Goal: Navigation & Orientation: Find specific page/section

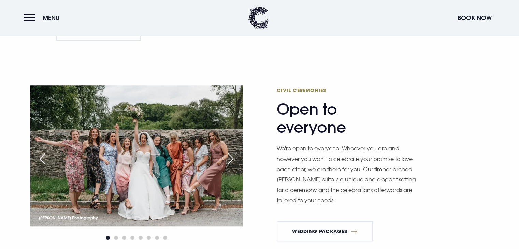
scroll to position [288, 0]
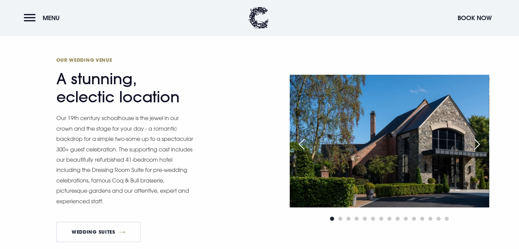
click at [474, 146] on div "Next slide" at bounding box center [476, 144] width 17 height 15
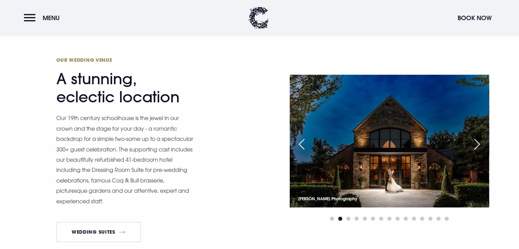
click at [474, 146] on div "Next slide" at bounding box center [476, 144] width 17 height 15
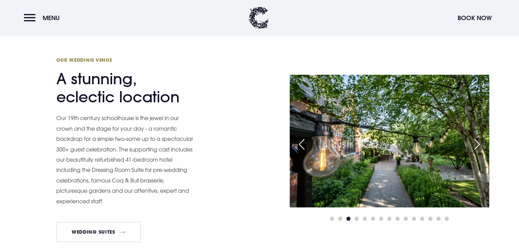
click at [474, 146] on div "Next slide" at bounding box center [476, 144] width 17 height 15
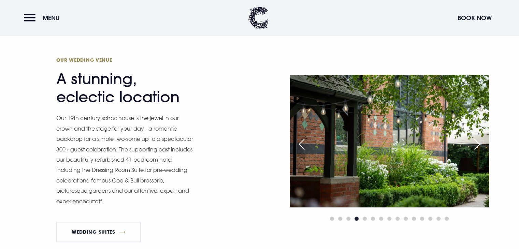
click at [474, 146] on div "Next slide" at bounding box center [476, 144] width 17 height 15
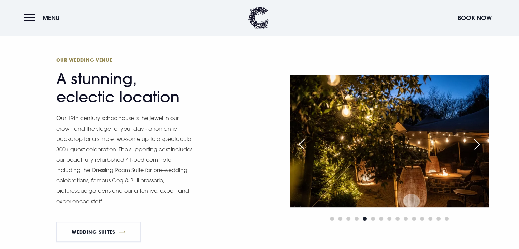
click at [474, 146] on div "Next slide" at bounding box center [476, 144] width 17 height 15
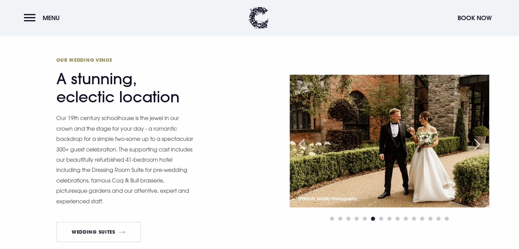
click at [474, 146] on div "Next slide" at bounding box center [476, 144] width 17 height 15
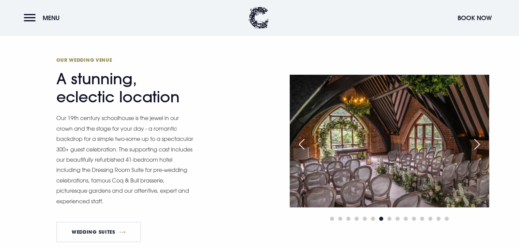
click at [474, 146] on div "Next slide" at bounding box center [476, 144] width 17 height 15
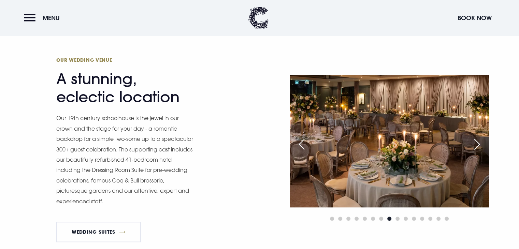
click at [474, 146] on div "Next slide" at bounding box center [476, 144] width 17 height 15
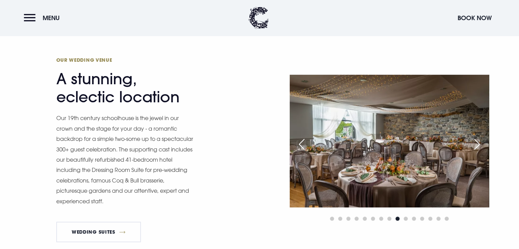
click at [474, 146] on div "Next slide" at bounding box center [476, 144] width 17 height 15
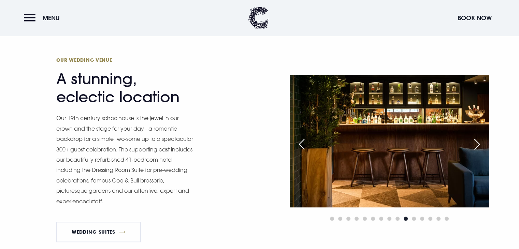
click at [474, 146] on div "Next slide" at bounding box center [476, 144] width 17 height 15
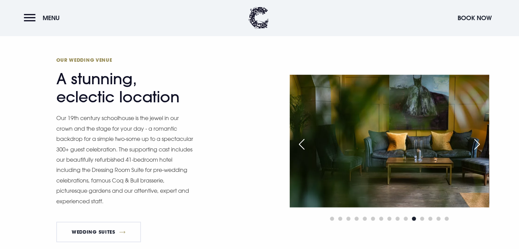
click at [474, 146] on div "Next slide" at bounding box center [476, 144] width 17 height 15
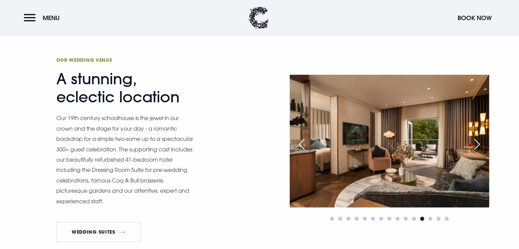
click at [474, 146] on div "Next slide" at bounding box center [476, 144] width 17 height 15
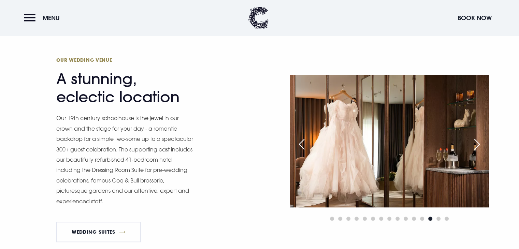
click at [474, 146] on div "Next slide" at bounding box center [476, 144] width 17 height 15
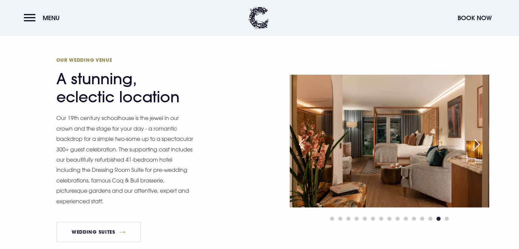
click at [474, 146] on div "Next slide" at bounding box center [476, 144] width 17 height 15
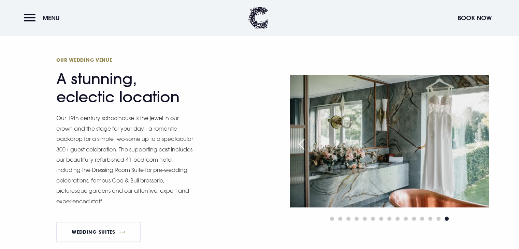
click at [474, 146] on div "Next slide" at bounding box center [476, 144] width 17 height 15
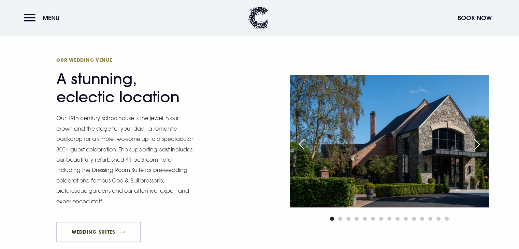
click at [123, 230] on link "Wedding Suites" at bounding box center [98, 232] width 85 height 20
